Goal: Task Accomplishment & Management: Complete application form

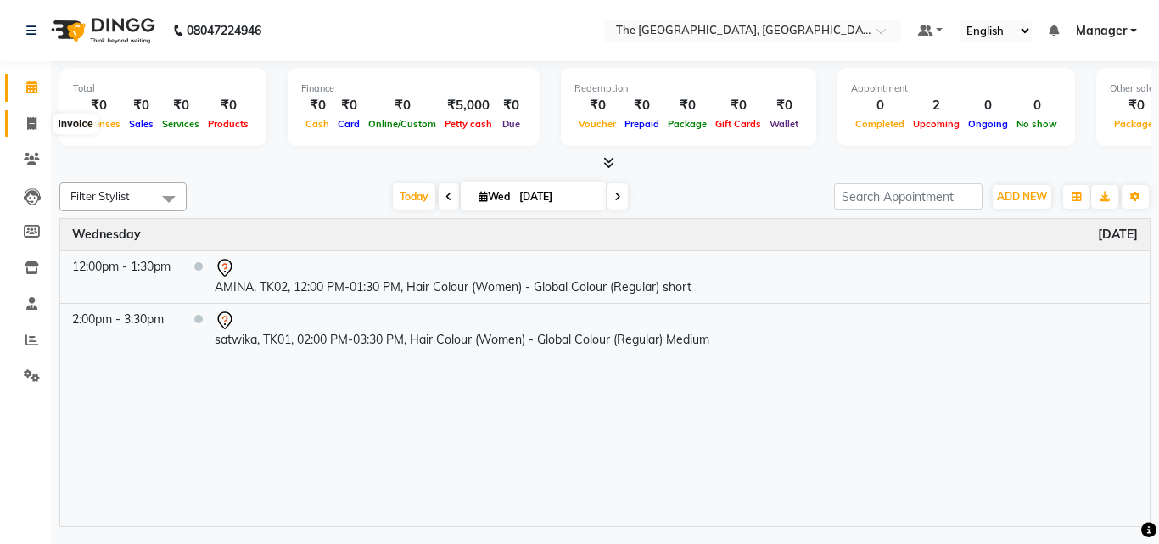
click at [37, 120] on span at bounding box center [32, 125] width 30 height 20
select select "7501"
select select "service"
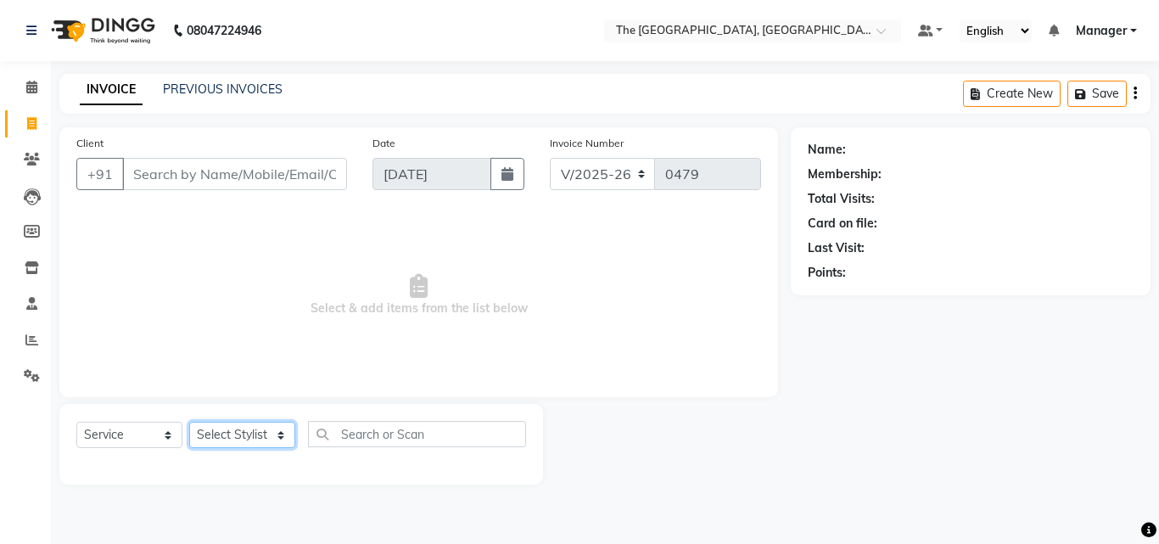
click at [271, 430] on select "Select Stylist FATHIMUNNISA Manager Nadeem samreen SUMIT SUNNY" at bounding box center [242, 435] width 106 height 26
click at [361, 432] on input "text" at bounding box center [417, 434] width 218 height 26
click at [261, 426] on select "Select Stylist FATHIMUNNISA Manager Nadeem samreen SUMIT SUNNY" at bounding box center [242, 435] width 106 height 26
select select "90343"
click at [189, 422] on select "Select Stylist FATHIMUNNISA Manager Nadeem samreen SUMIT SUNNY" at bounding box center [242, 435] width 106 height 26
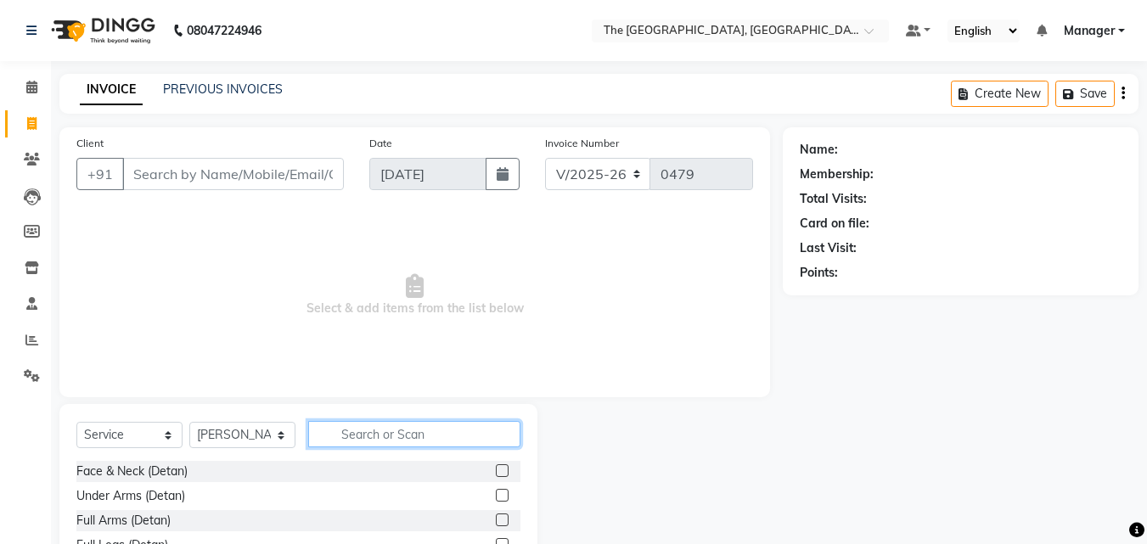
click at [339, 434] on input "text" at bounding box center [414, 434] width 212 height 26
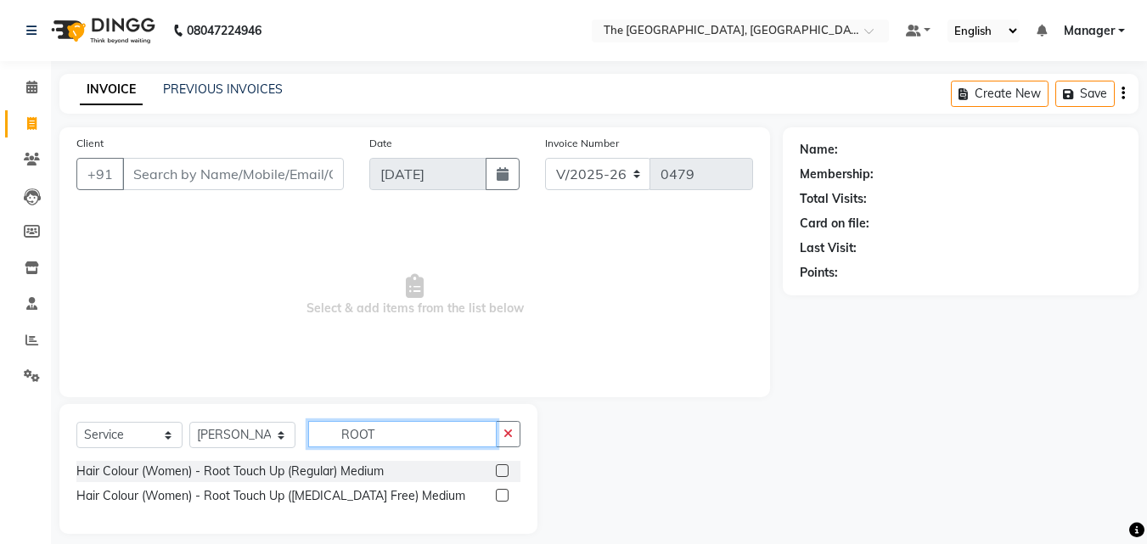
type input "ROOT"
click at [504, 464] on label at bounding box center [502, 470] width 13 height 13
click at [504, 466] on input "checkbox" at bounding box center [501, 471] width 11 height 11
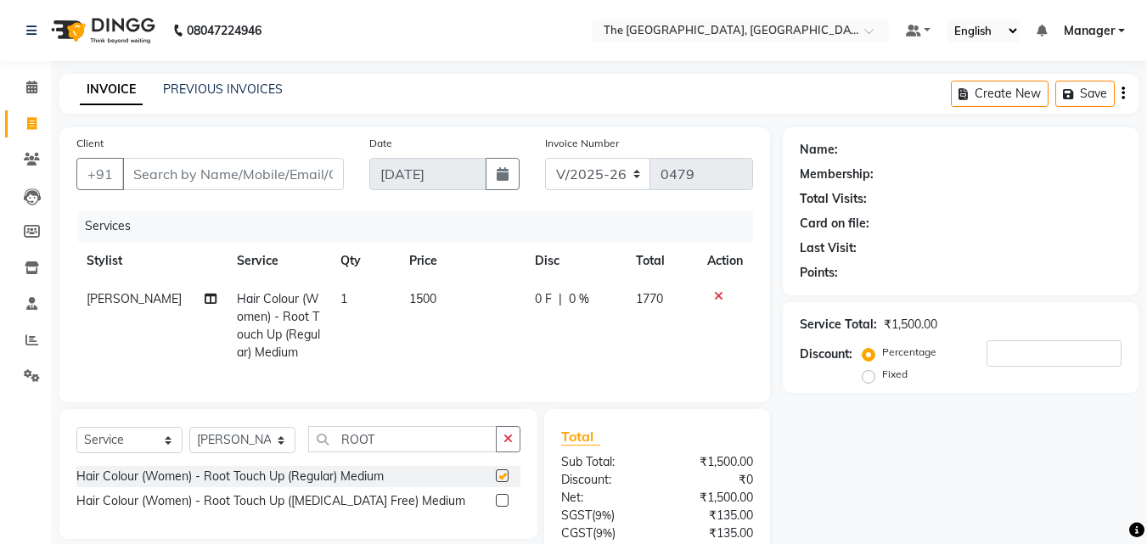
checkbox input "false"
click at [510, 445] on icon "button" at bounding box center [507, 439] width 9 height 12
type input "ROOT"
click at [499, 507] on label at bounding box center [502, 500] width 13 height 13
click at [499, 507] on input "checkbox" at bounding box center [501, 501] width 11 height 11
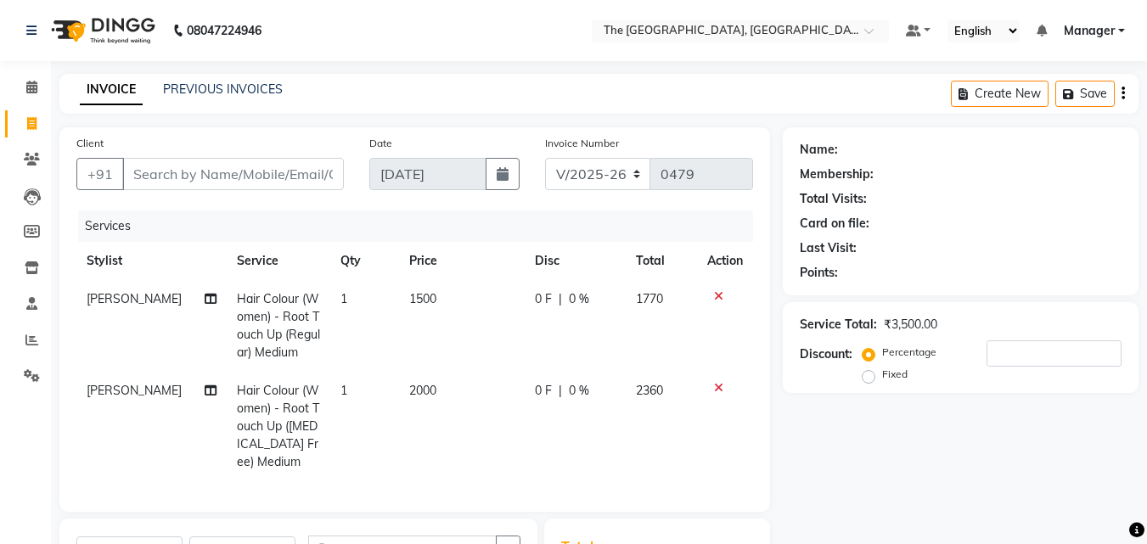
checkbox input "false"
click at [716, 294] on icon at bounding box center [718, 296] width 9 height 12
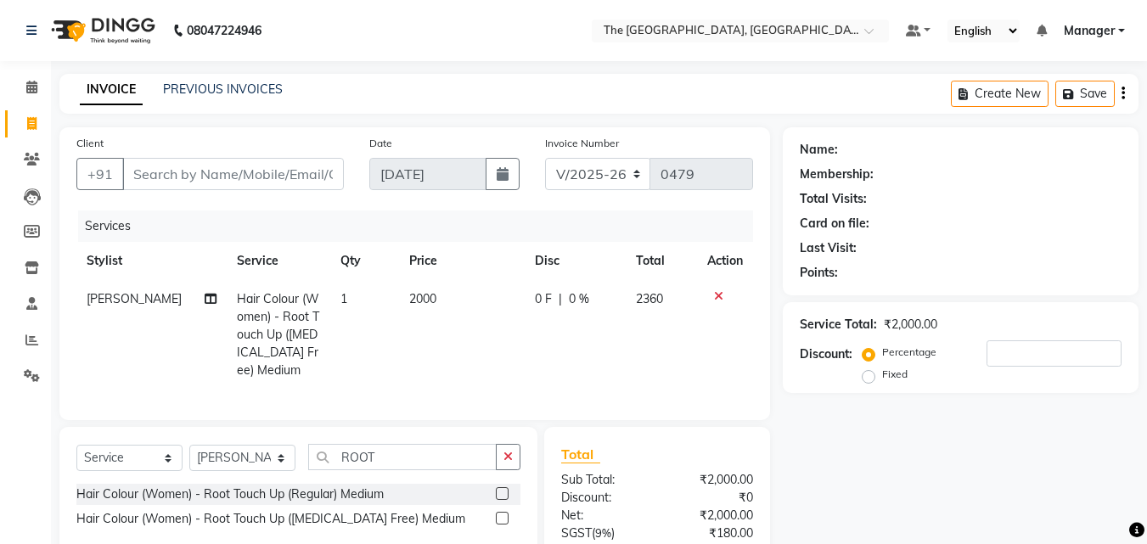
click at [715, 297] on icon at bounding box center [718, 296] width 9 height 12
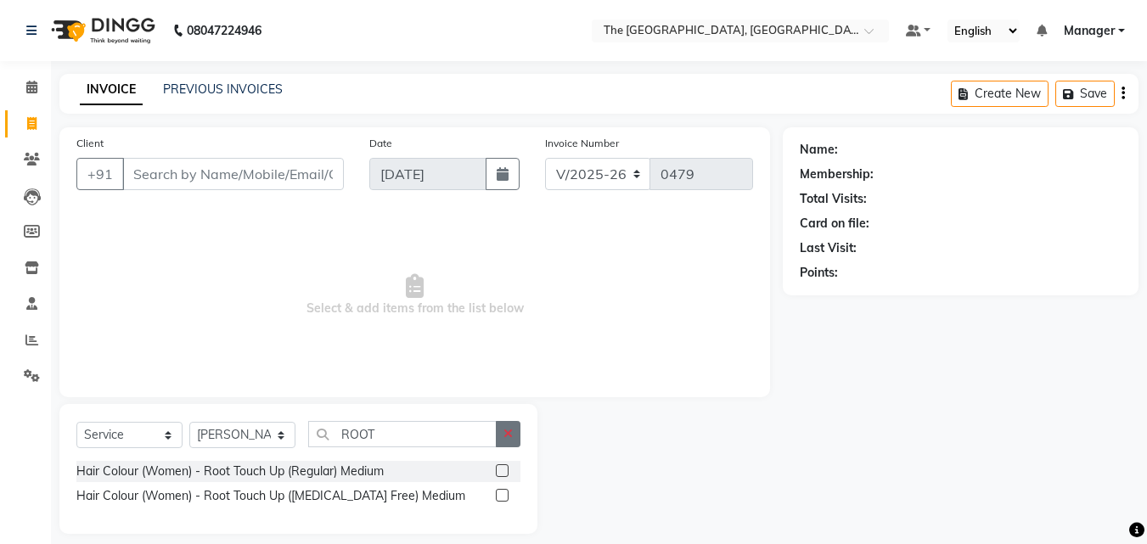
click at [509, 432] on icon "button" at bounding box center [507, 434] width 9 height 12
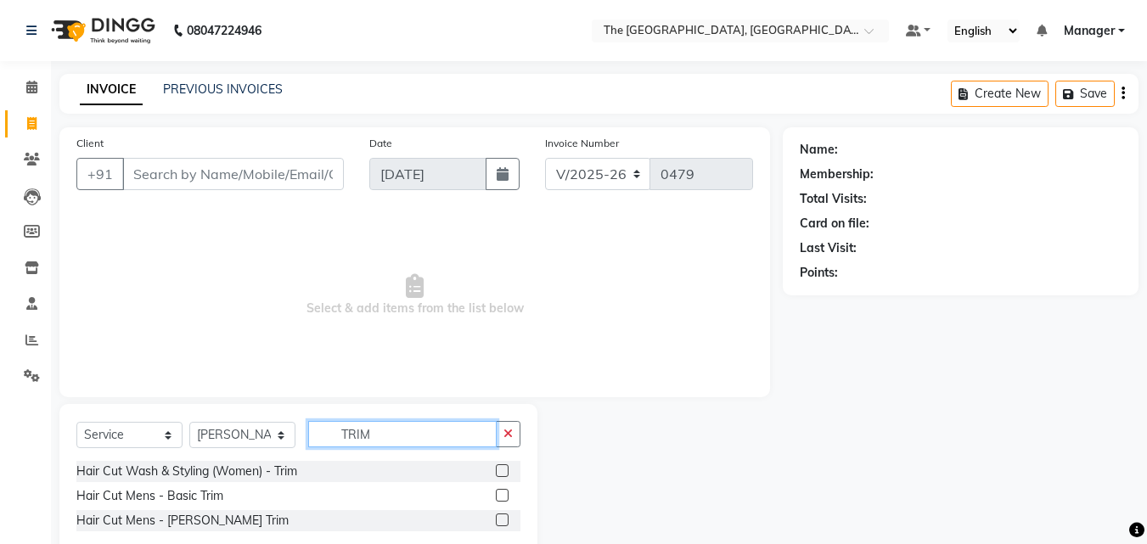
type input "TRIM"
click at [503, 474] on label at bounding box center [502, 470] width 13 height 13
click at [503, 474] on input "checkbox" at bounding box center [501, 471] width 11 height 11
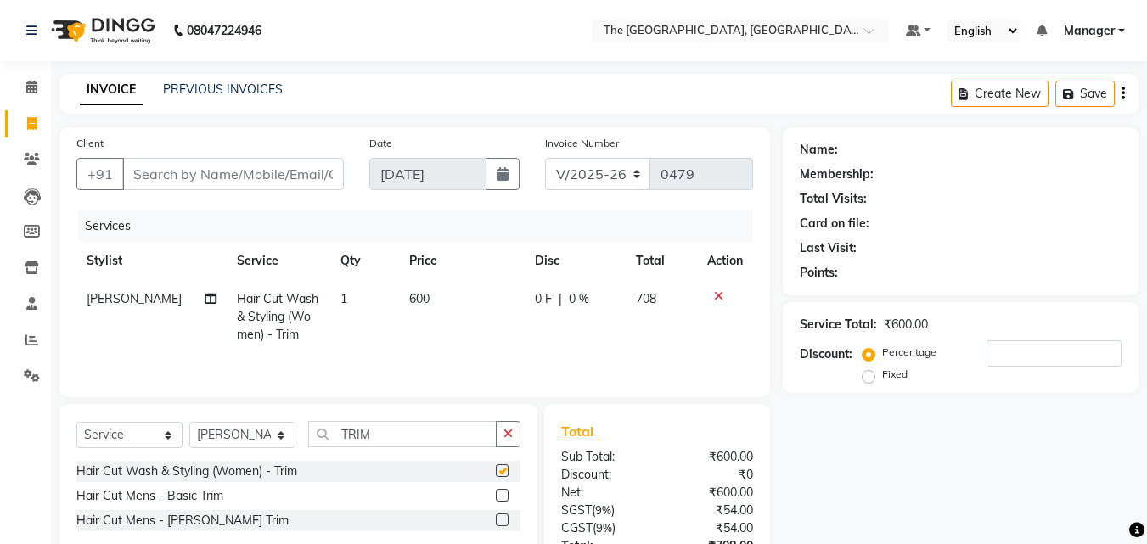
checkbox input "false"
click at [505, 428] on icon "button" at bounding box center [507, 434] width 9 height 12
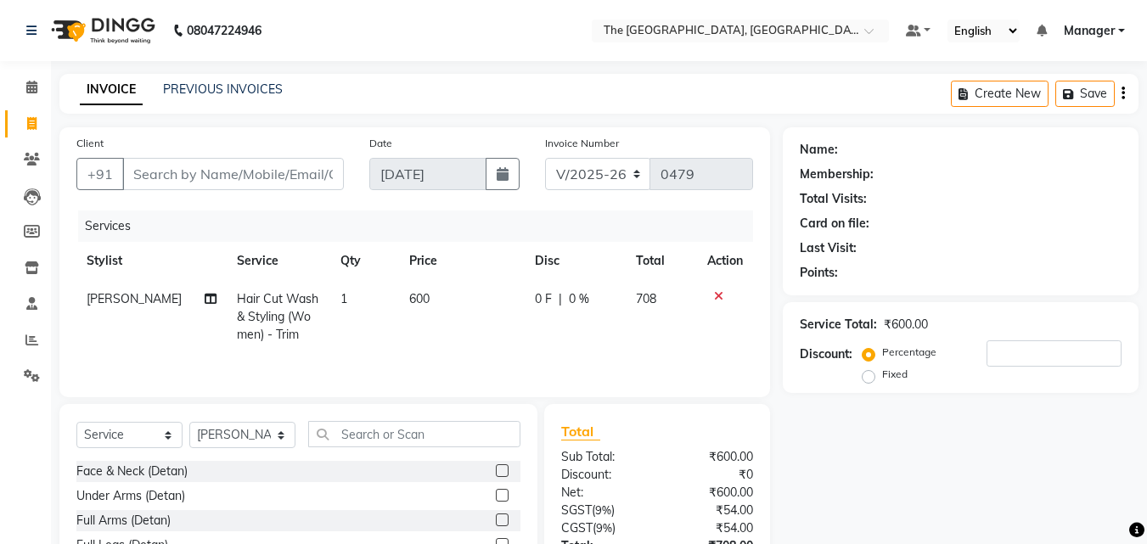
click at [719, 296] on icon at bounding box center [718, 296] width 9 height 12
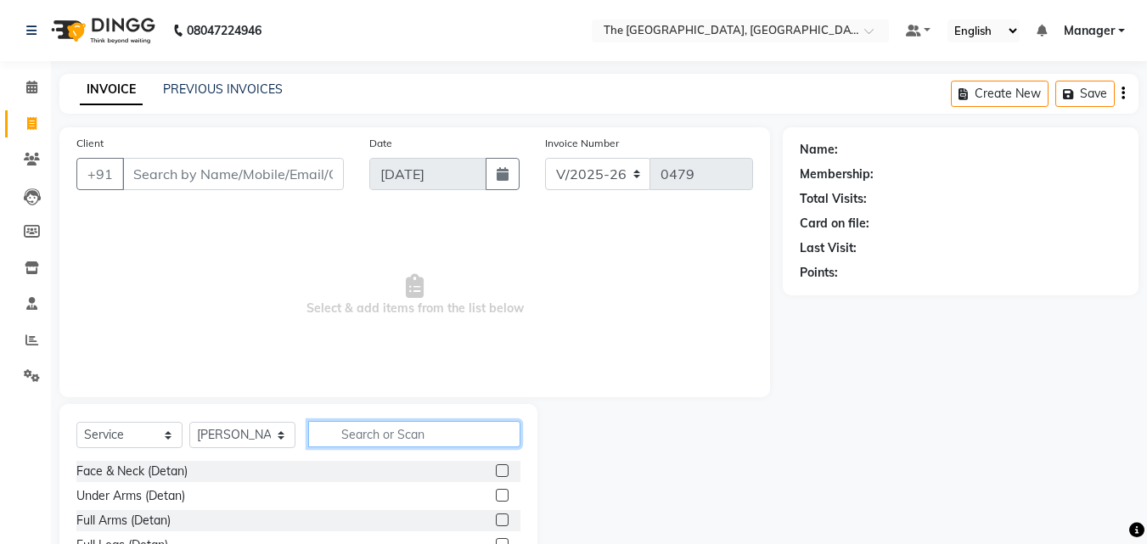
click at [345, 434] on input "text" at bounding box center [414, 434] width 212 height 26
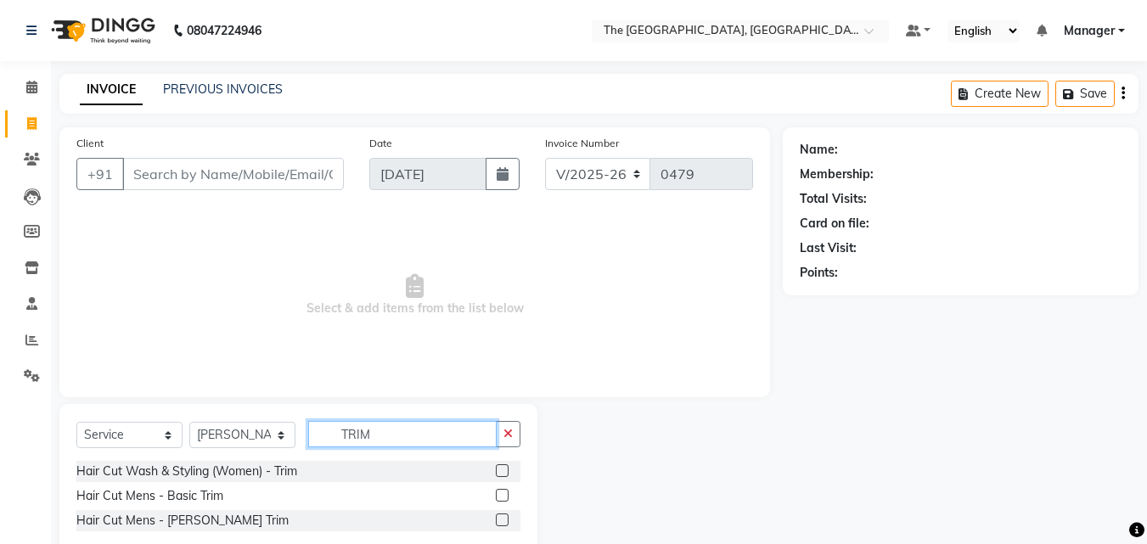
type input "TRIM"
click at [501, 470] on label at bounding box center [502, 470] width 13 height 13
click at [501, 470] on input "checkbox" at bounding box center [501, 471] width 11 height 11
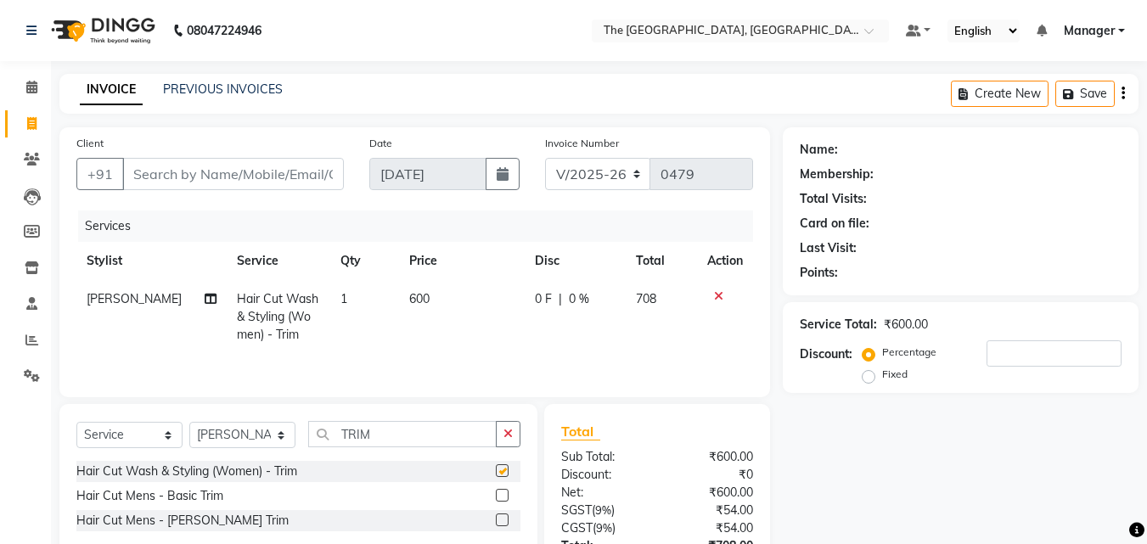
checkbox input "false"
click at [511, 429] on icon "button" at bounding box center [507, 434] width 9 height 12
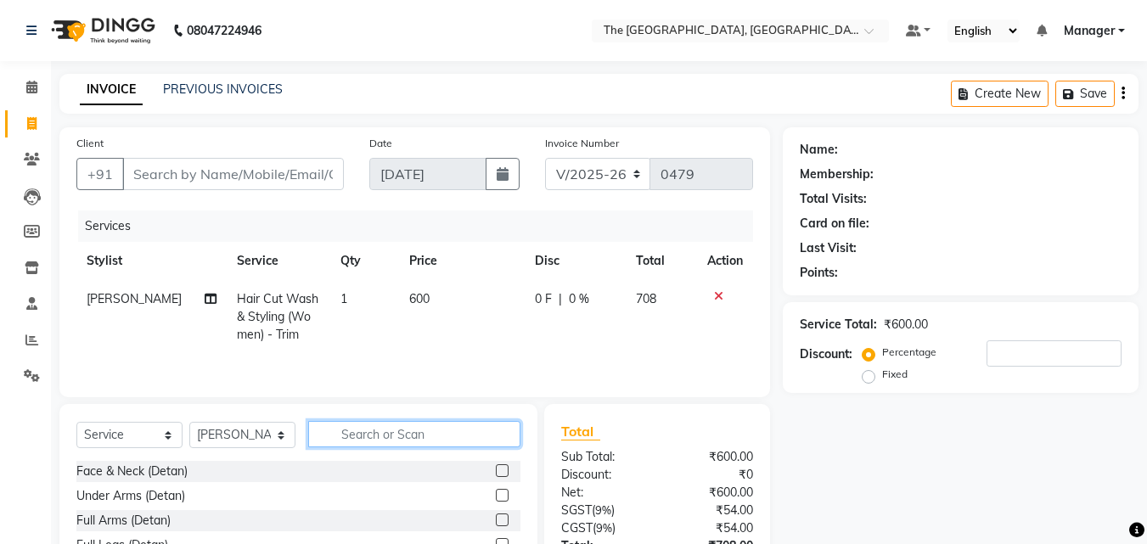
click at [443, 429] on input "text" at bounding box center [414, 434] width 212 height 26
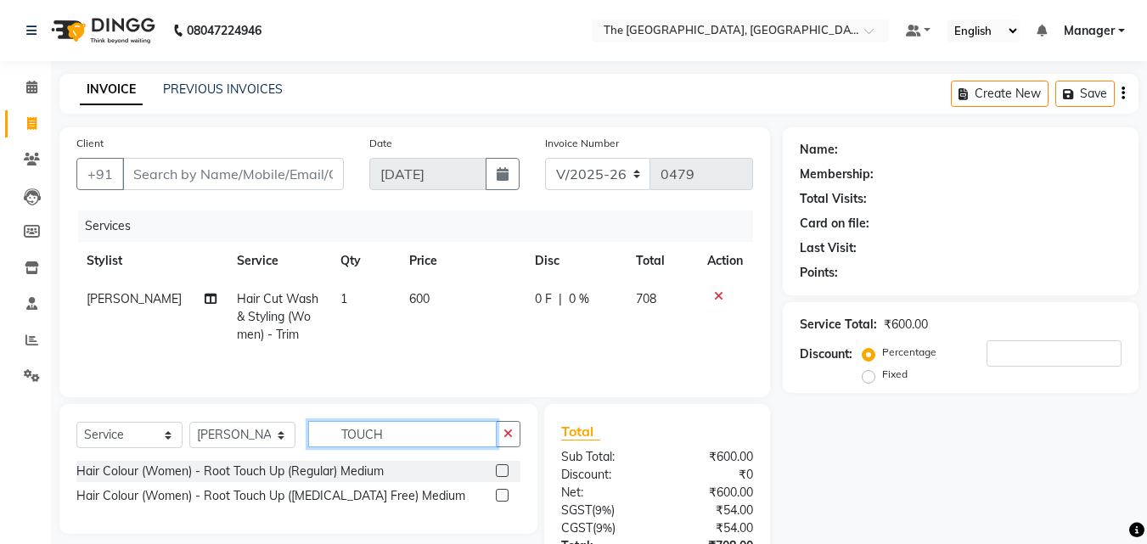
type input "TOUCH"
click at [504, 473] on label at bounding box center [502, 470] width 13 height 13
click at [504, 473] on input "checkbox" at bounding box center [501, 471] width 11 height 11
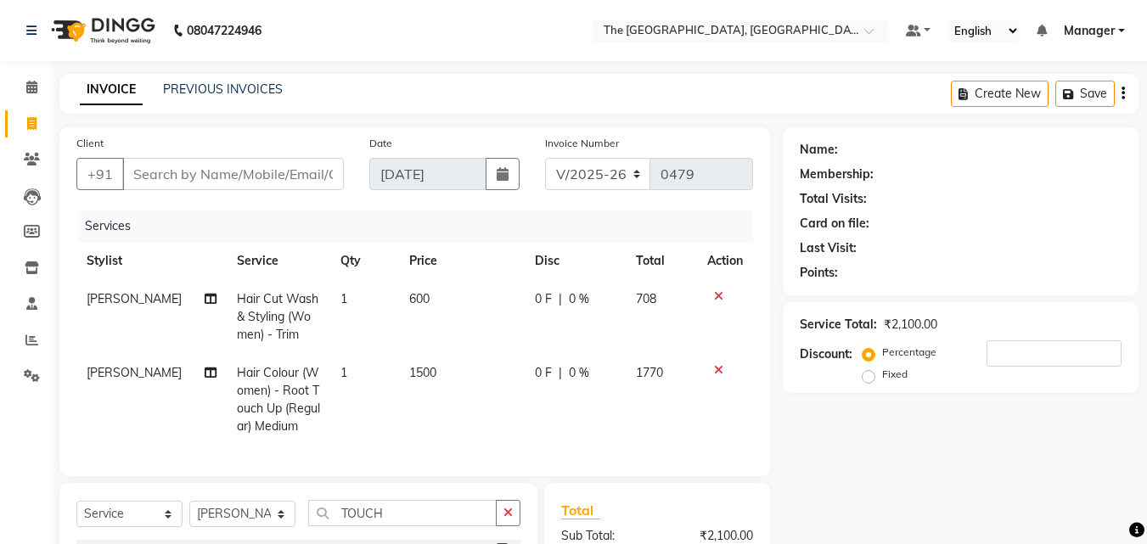
checkbox input "false"
click at [237, 177] on input "Client" at bounding box center [232, 174] width 221 height 32
type input "7"
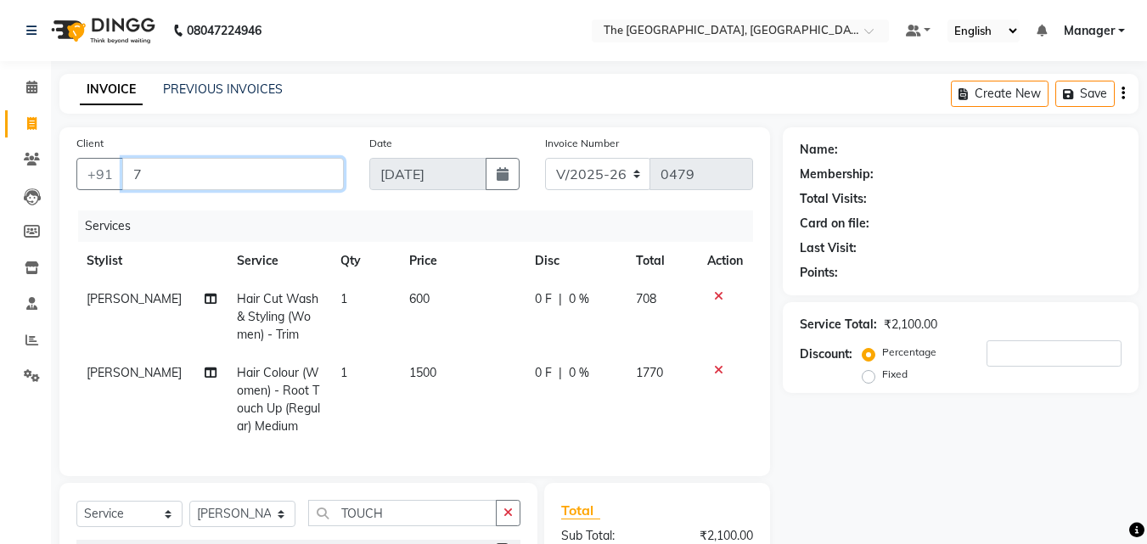
type input "0"
type input "7042908416"
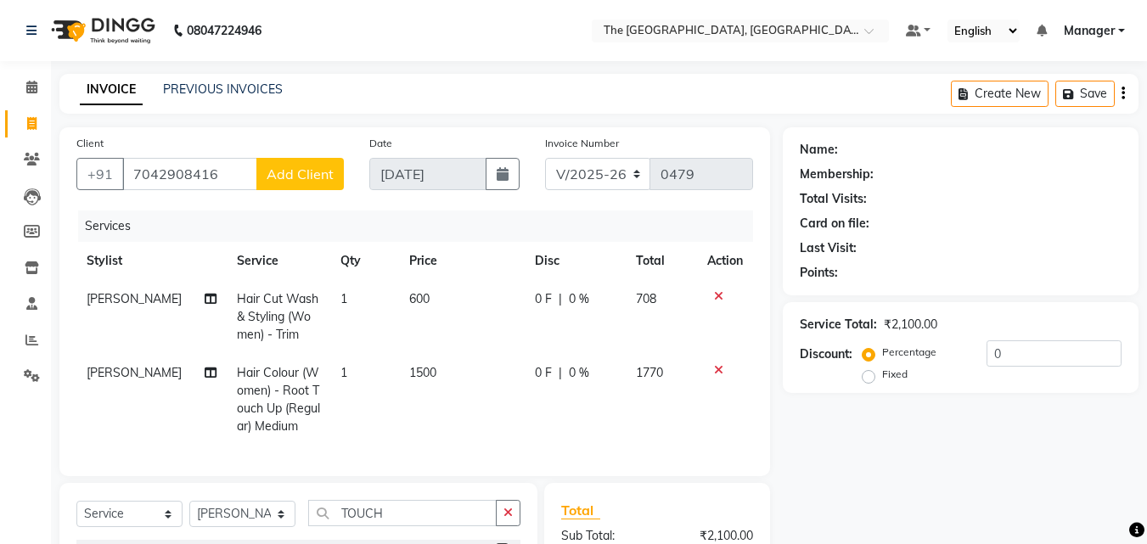
click at [434, 295] on td "600" at bounding box center [462, 317] width 126 height 74
select select "90343"
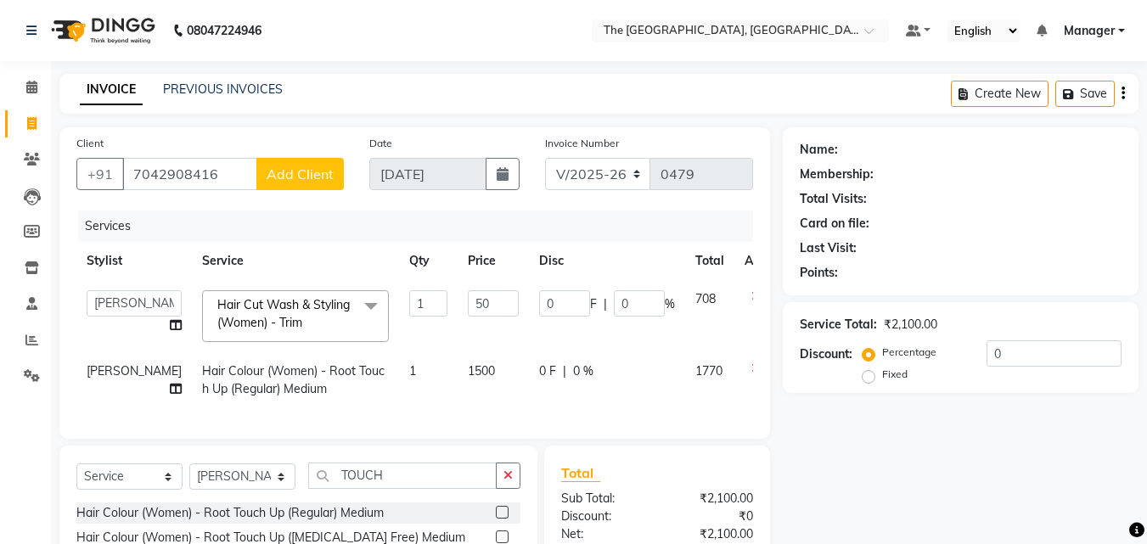
type input "500"
click at [536, 341] on td "0 F | 0 %" at bounding box center [607, 316] width 156 height 72
select select "90343"
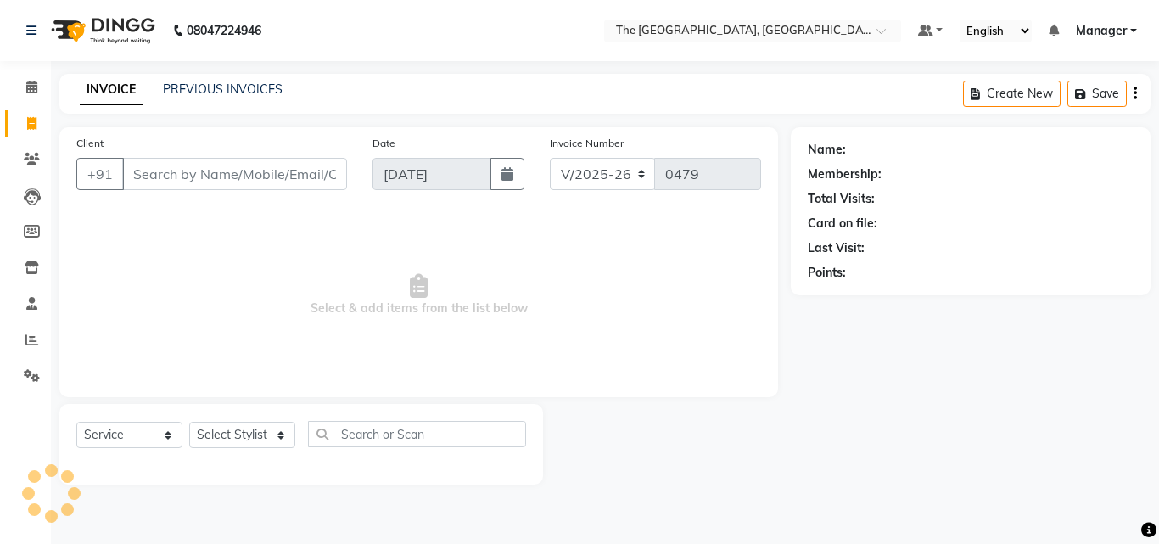
select select "7501"
select select "service"
click at [37, 93] on icon at bounding box center [31, 87] width 11 height 13
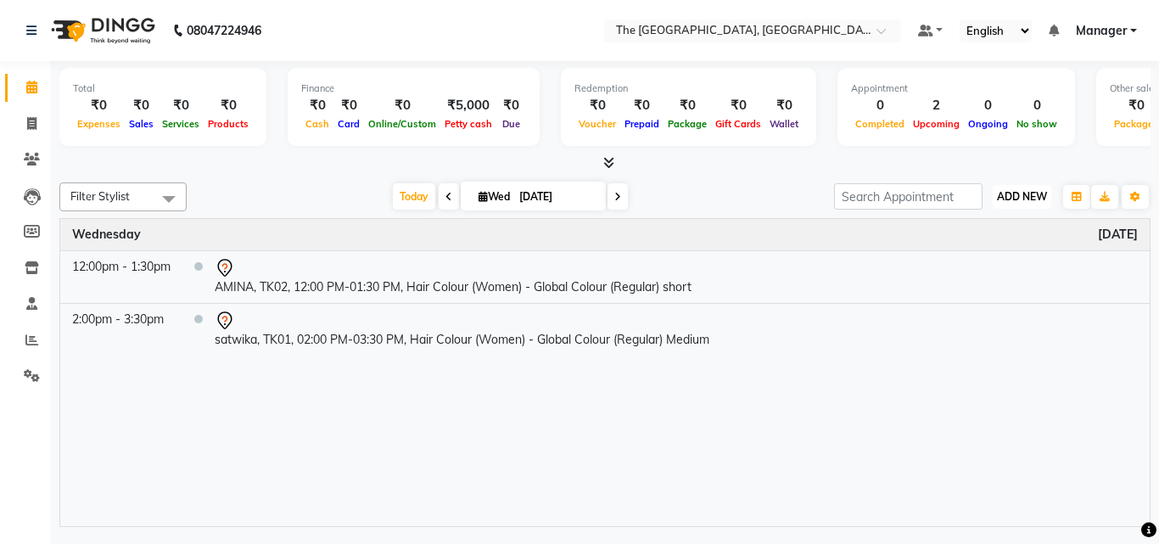
click at [1034, 199] on span "ADD NEW" at bounding box center [1022, 196] width 50 height 13
click at [984, 274] on link "Add Expense" at bounding box center [984, 273] width 134 height 22
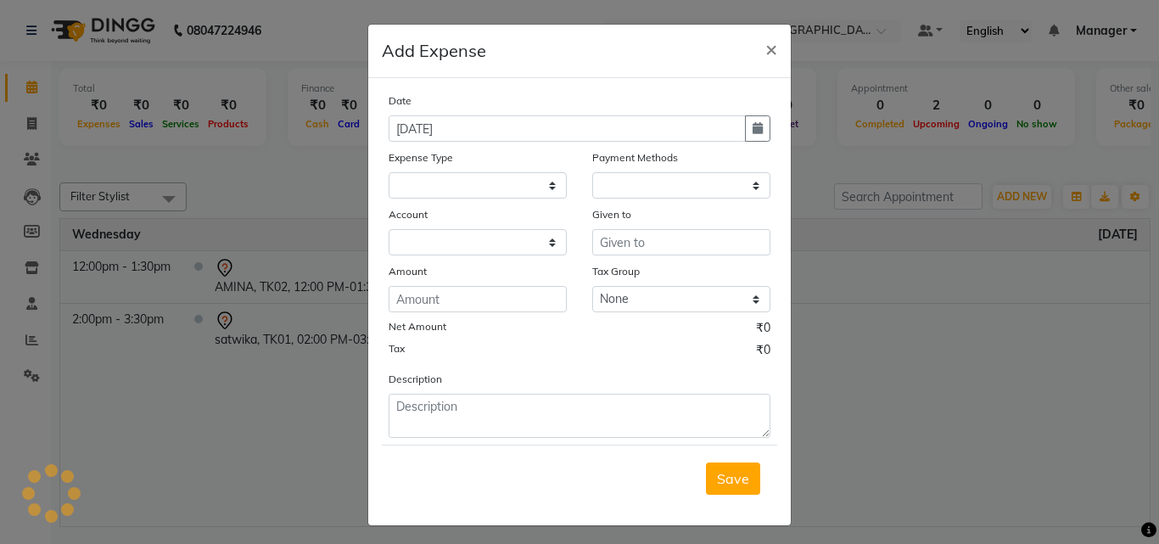
select select "1"
select select "6616"
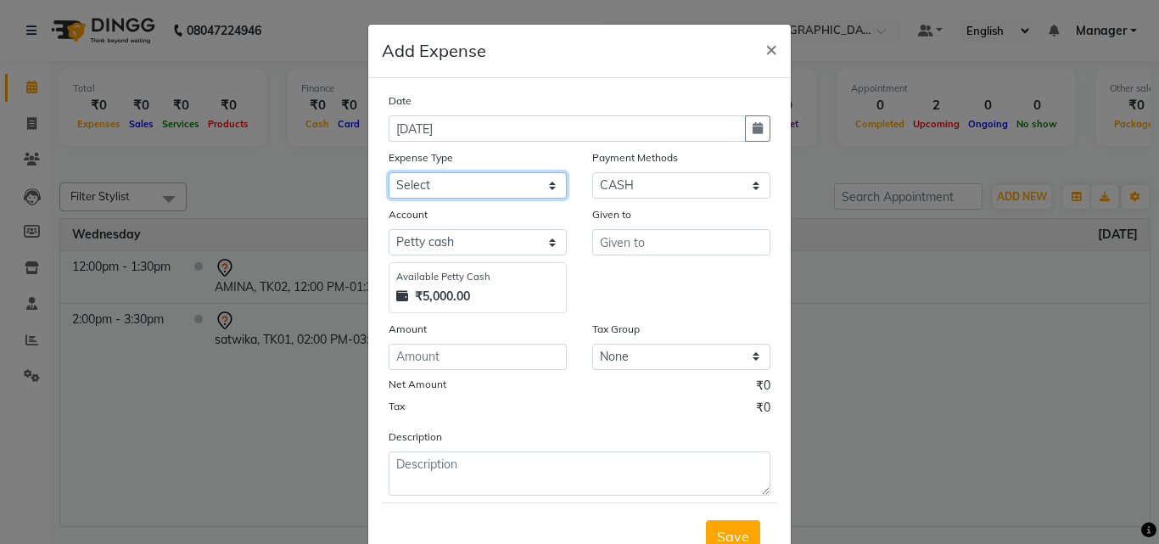
click at [543, 180] on select "Select AC SERVICE Beauty Center BLINKIT BPMP BUILDING MAINTENACE Building Rent …" at bounding box center [478, 185] width 178 height 26
select select "13378"
click at [389, 172] on select "Select AC SERVICE Beauty Center BLINKIT BPMP BUILDING MAINTENACE Building Rent …" at bounding box center [478, 185] width 178 height 26
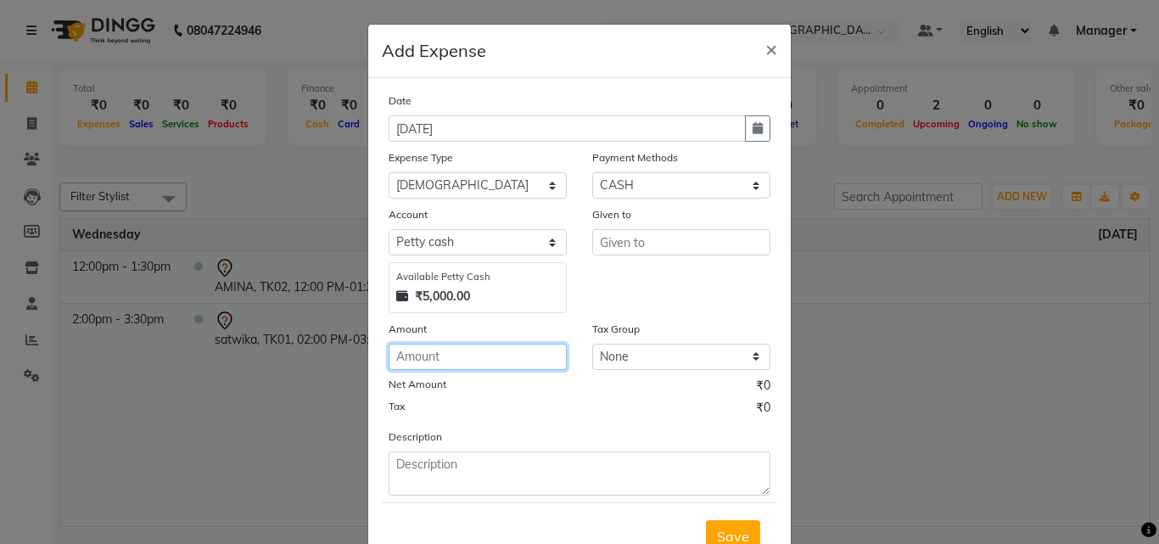
click at [440, 351] on input "number" at bounding box center [478, 357] width 178 height 26
type input "50"
click at [728, 530] on span "Save" at bounding box center [733, 536] width 32 height 17
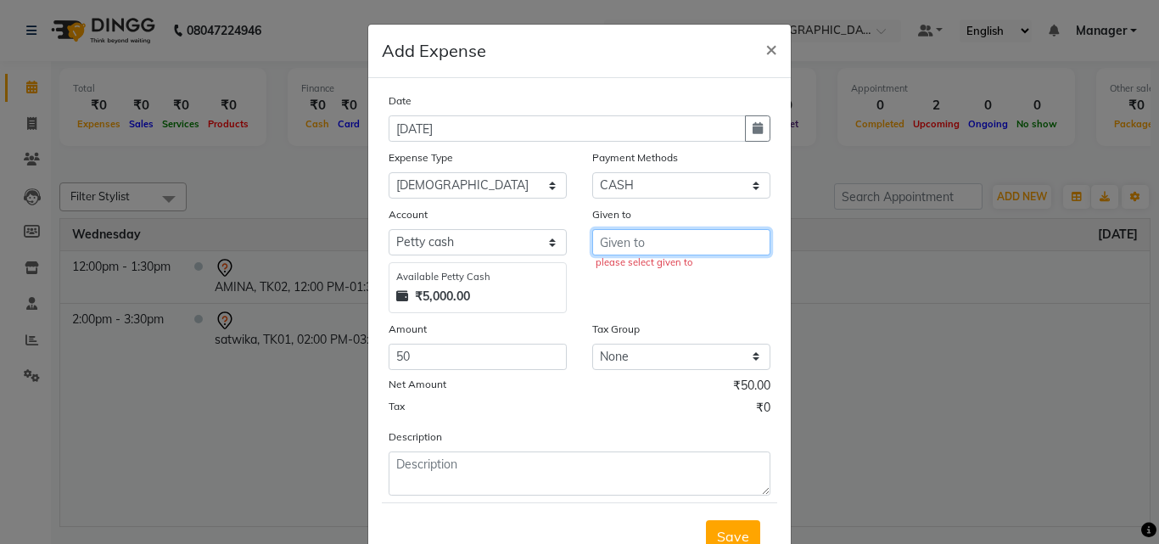
click at [653, 250] on input "text" at bounding box center [681, 242] width 178 height 26
type input "[DEMOGRAPHIC_DATA]"
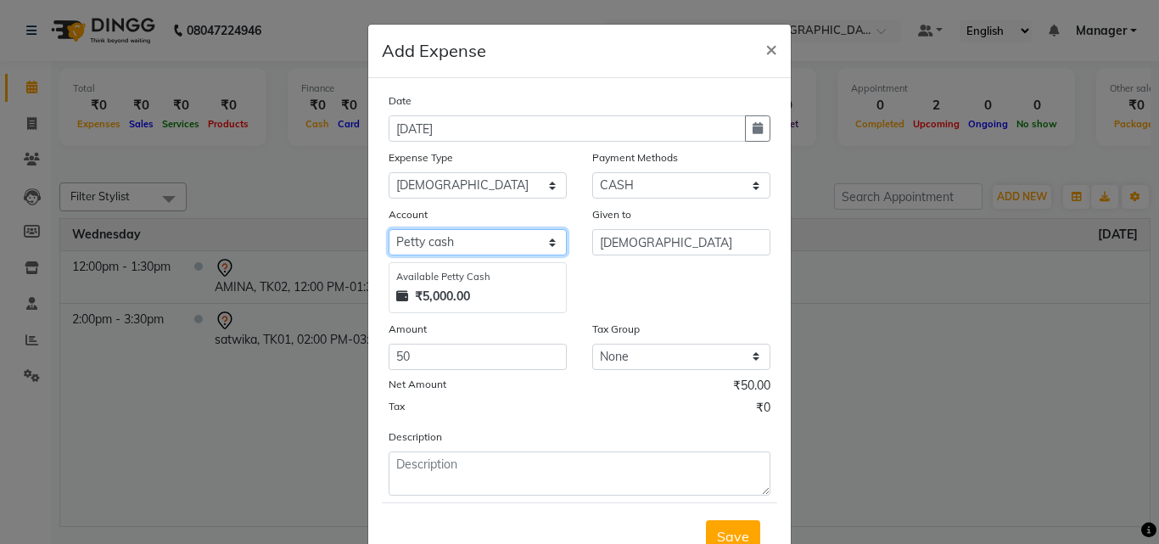
click at [546, 251] on select "Select [PERSON_NAME] cash Default account MONTHLY EXPENSES" at bounding box center [478, 242] width 178 height 26
click at [734, 530] on span "Save" at bounding box center [733, 536] width 32 height 17
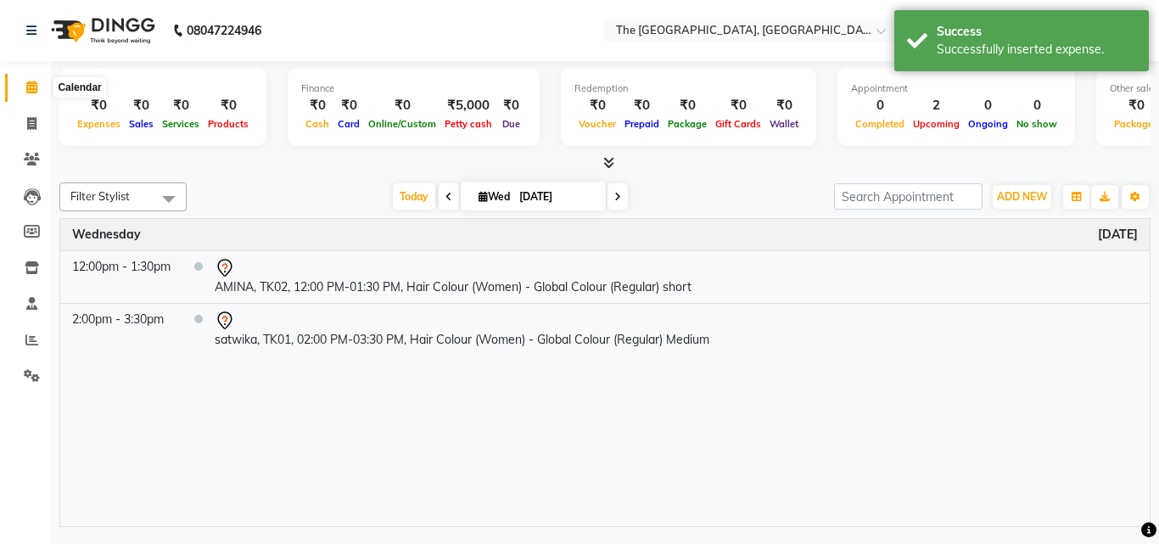
click at [29, 81] on icon at bounding box center [31, 87] width 11 height 13
